Goal: Transaction & Acquisition: Book appointment/travel/reservation

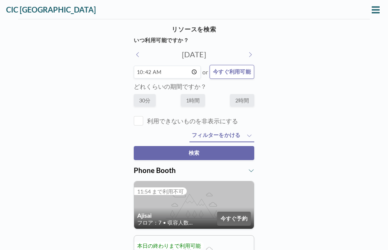
click at [370, 9] on button at bounding box center [375, 10] width 12 height 12
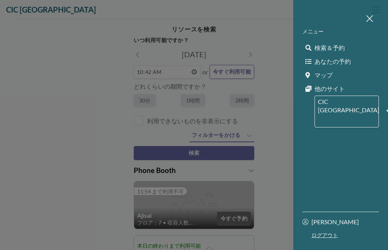
click at [347, 62] on span "あなたの予約" at bounding box center [332, 62] width 36 height 8
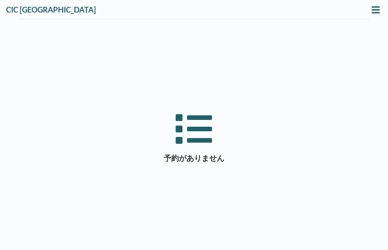
click at [369, 14] on button at bounding box center [375, 10] width 12 height 12
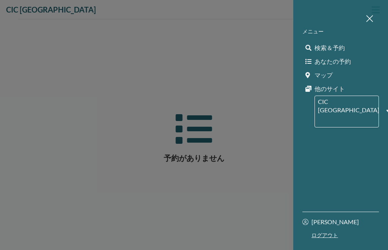
click at [276, 56] on div at bounding box center [194, 125] width 388 height 250
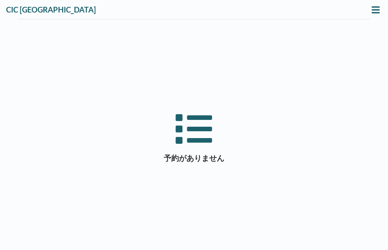
click at [372, 12] on icon at bounding box center [375, 9] width 8 height 7
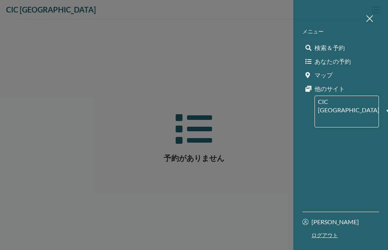
click at [343, 49] on span "検索＆予約" at bounding box center [329, 48] width 30 height 8
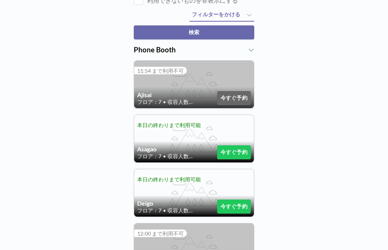
scroll to position [122, 0]
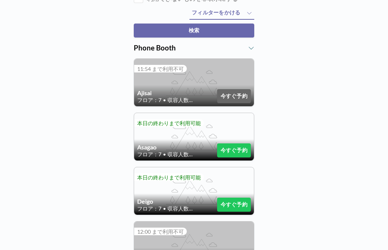
click at [241, 154] on button "今すぐ予約" at bounding box center [234, 150] width 34 height 14
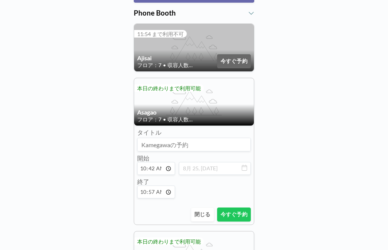
scroll to position [199, 0]
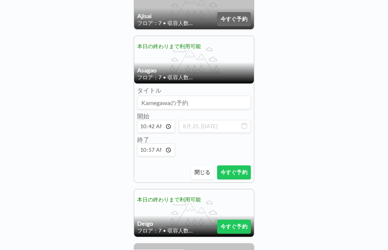
click at [162, 126] on input "10:42" at bounding box center [156, 126] width 38 height 13
type input "11:42"
type input "11:57"
type input "11:00"
click at [159, 149] on input "11:57" at bounding box center [156, 149] width 38 height 13
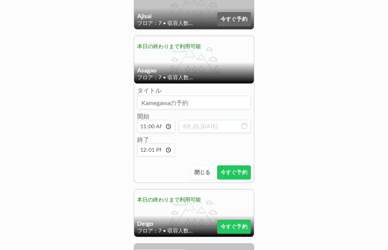
type input "12:00"
click at [239, 179] on button "今すぐ予約" at bounding box center [234, 172] width 34 height 14
